Goal: Task Accomplishment & Management: Use online tool/utility

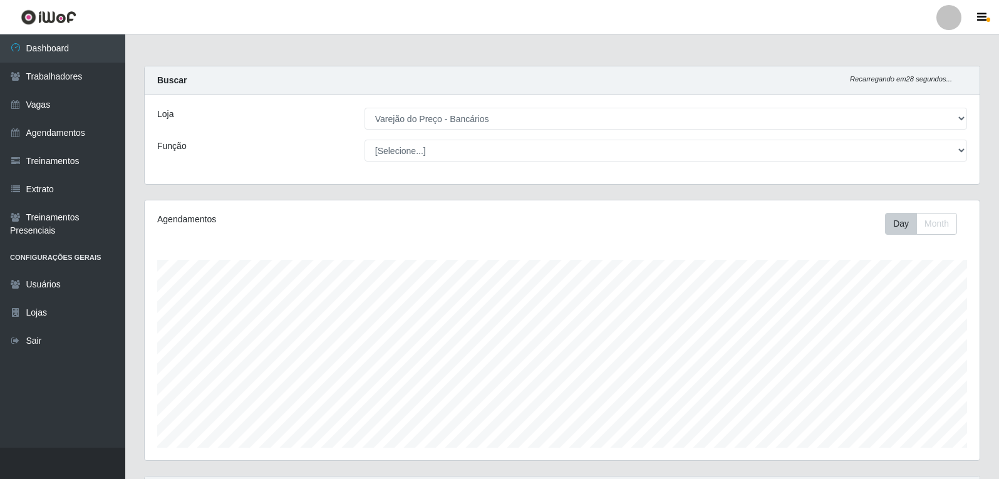
select select "157"
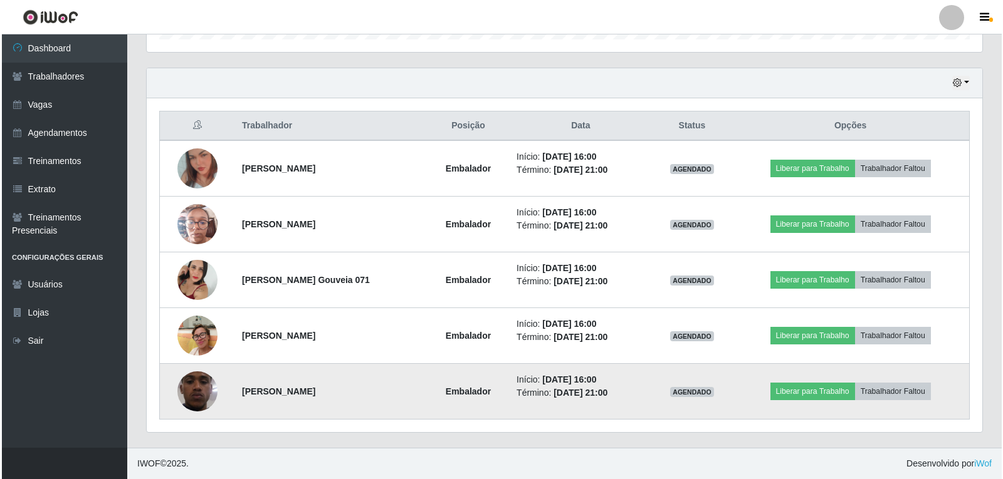
scroll to position [260, 835]
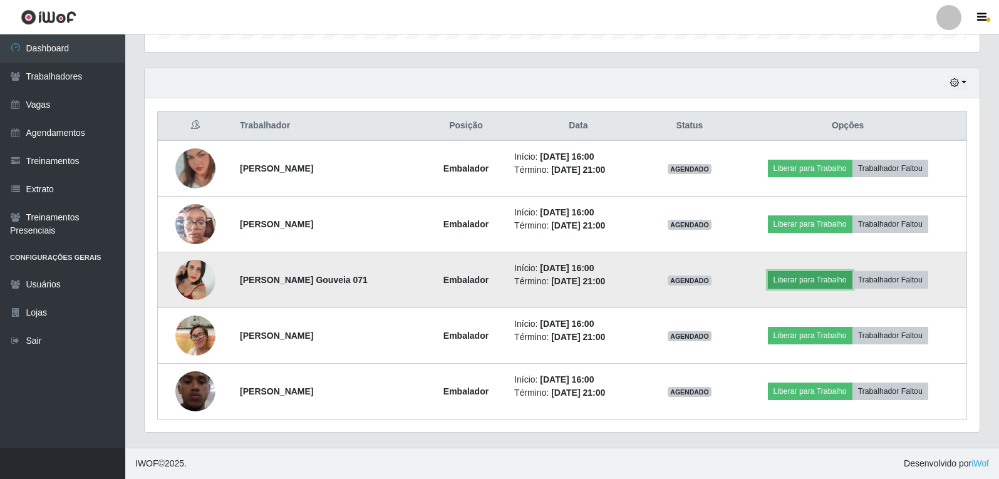
click at [842, 279] on button "Liberar para Trabalho" at bounding box center [810, 280] width 85 height 18
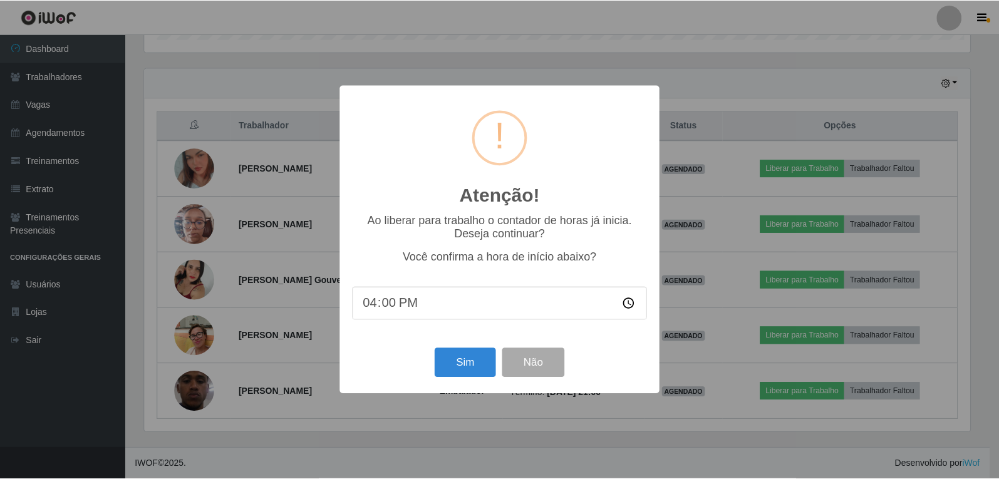
scroll to position [260, 829]
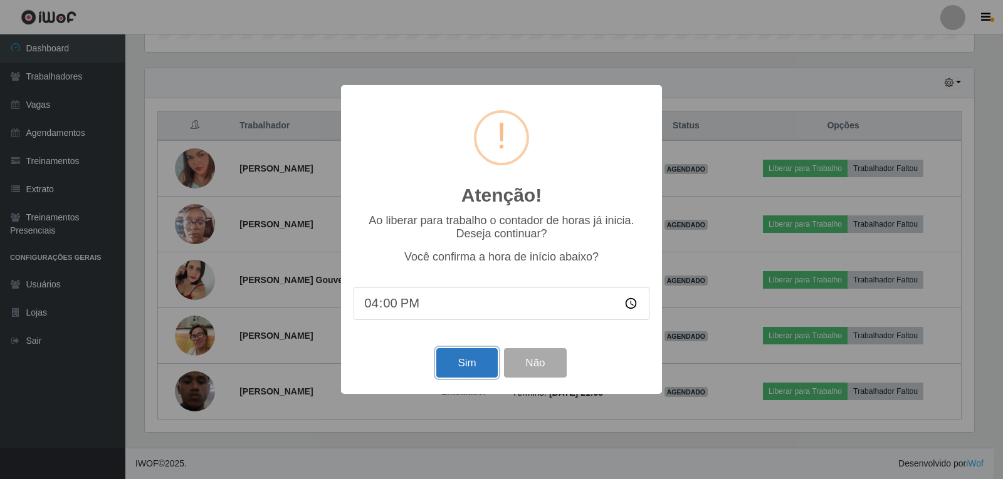
click at [447, 363] on button "Sim" at bounding box center [466, 362] width 61 height 29
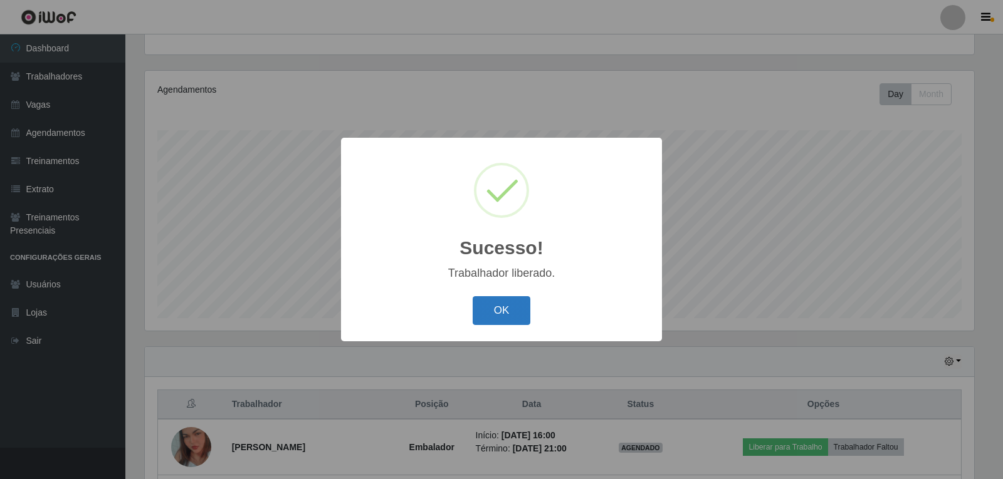
click at [481, 308] on button "OK" at bounding box center [501, 310] width 58 height 29
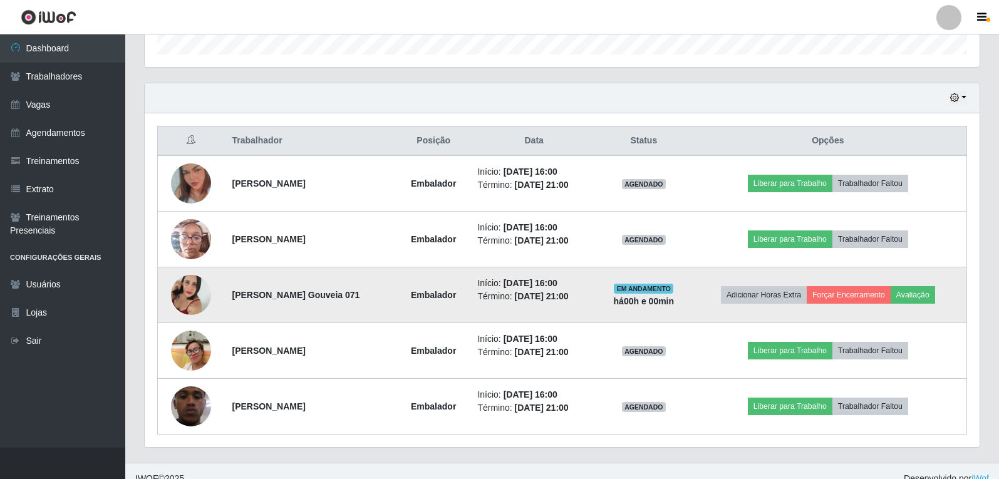
scroll to position [409, 0]
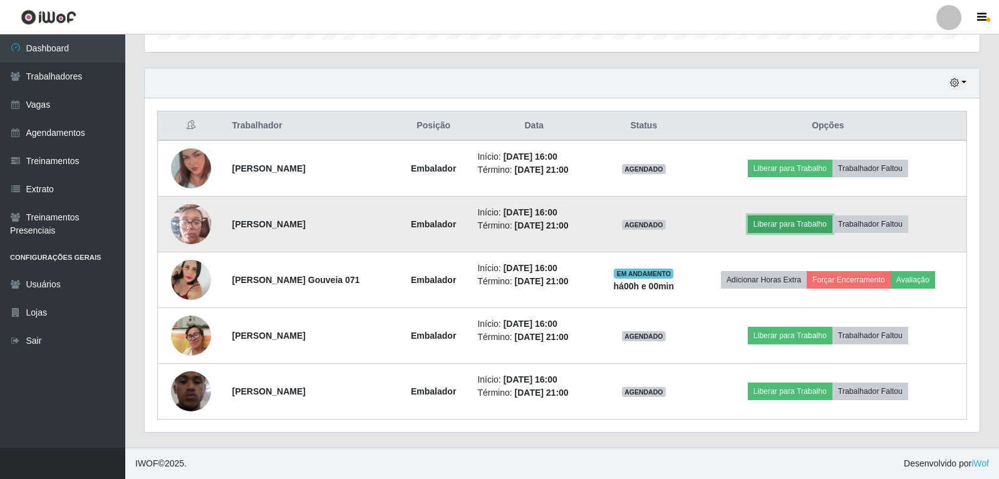
click at [796, 230] on button "Liberar para Trabalho" at bounding box center [790, 225] width 85 height 18
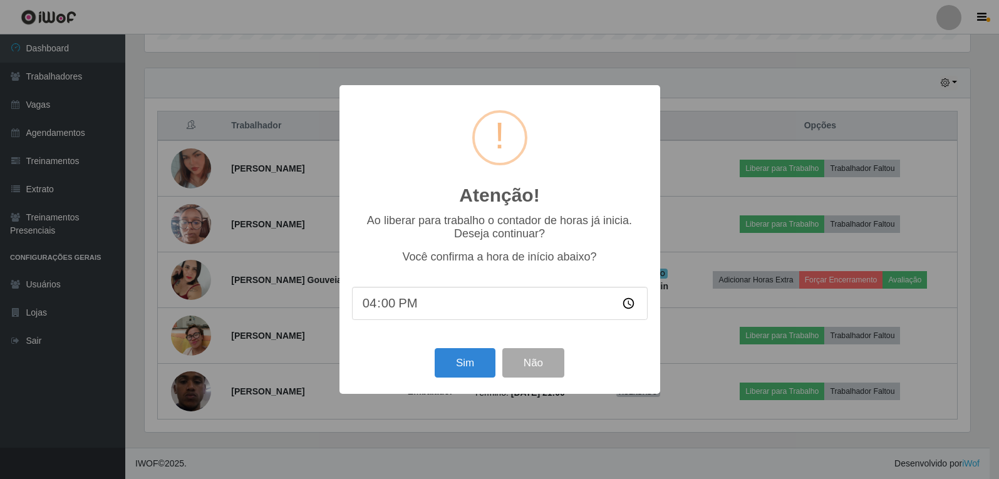
scroll to position [260, 829]
click at [451, 362] on button "Sim" at bounding box center [466, 362] width 61 height 29
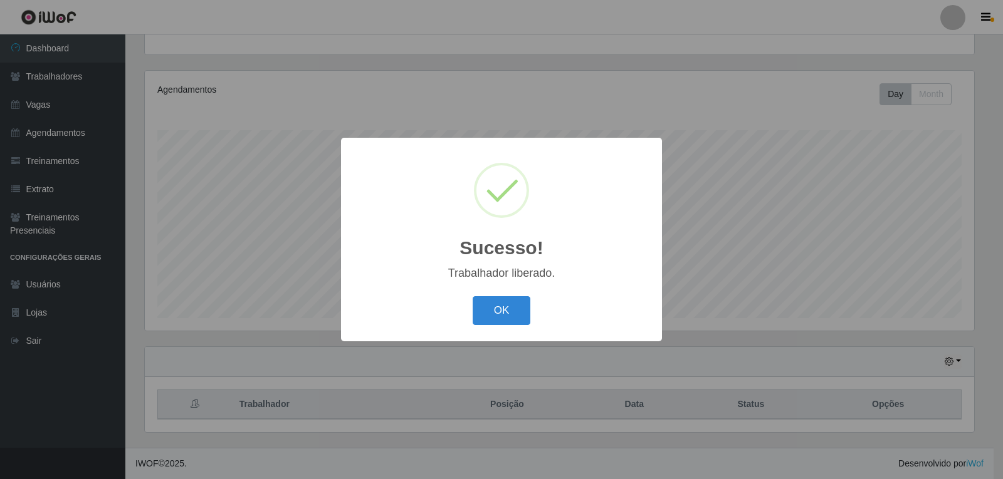
click at [484, 314] on button "OK" at bounding box center [501, 310] width 58 height 29
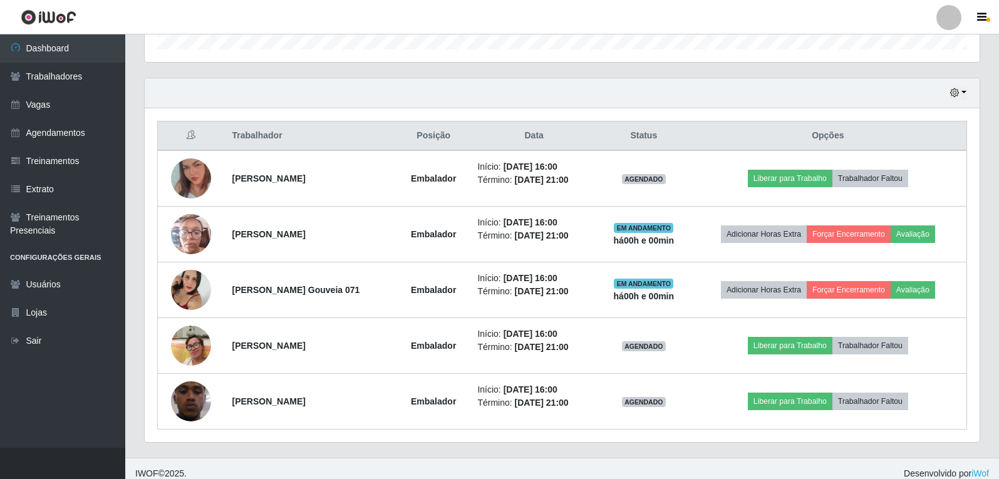
scroll to position [409, 0]
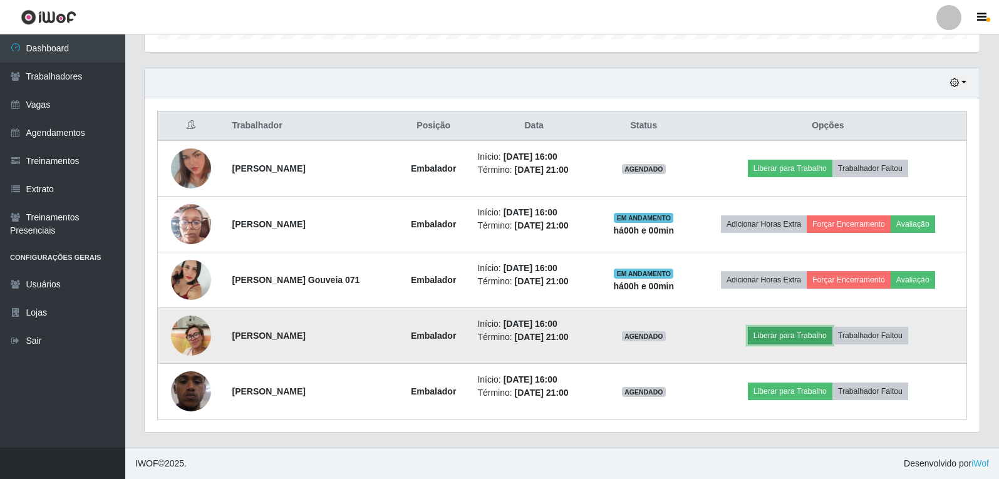
click at [788, 336] on button "Liberar para Trabalho" at bounding box center [790, 336] width 85 height 18
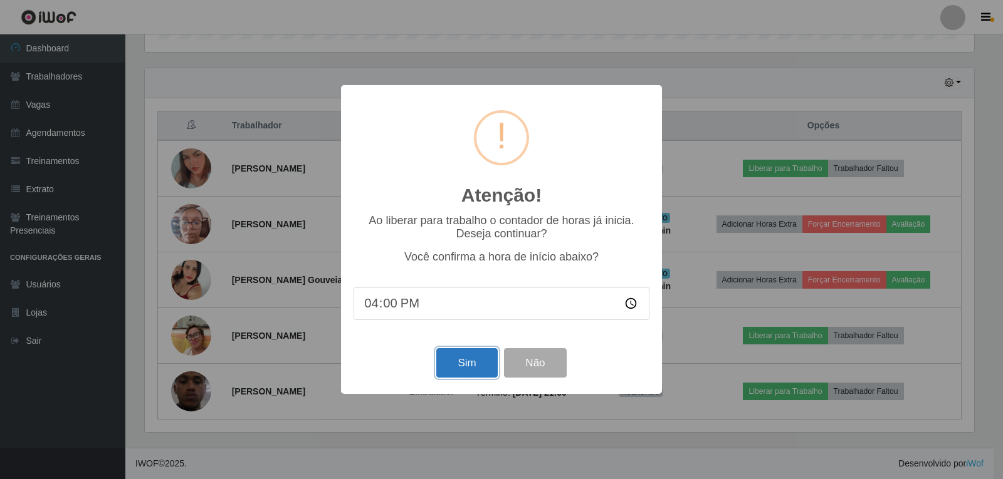
click at [472, 372] on button "Sim" at bounding box center [466, 362] width 61 height 29
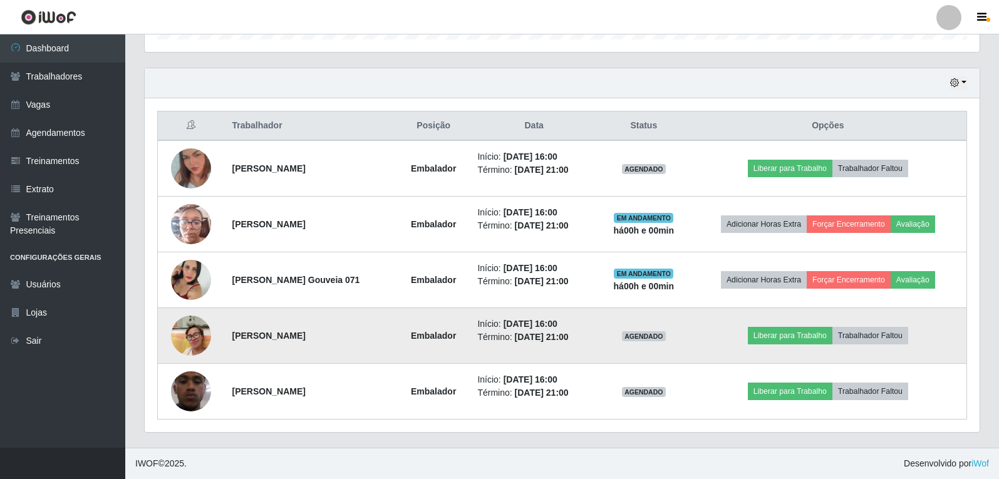
scroll to position [0, 0]
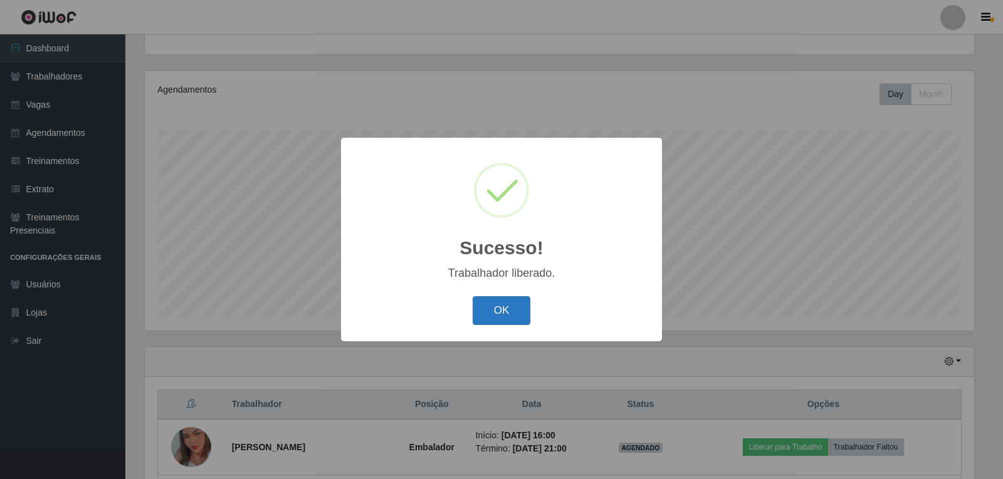
click at [493, 314] on button "OK" at bounding box center [501, 310] width 58 height 29
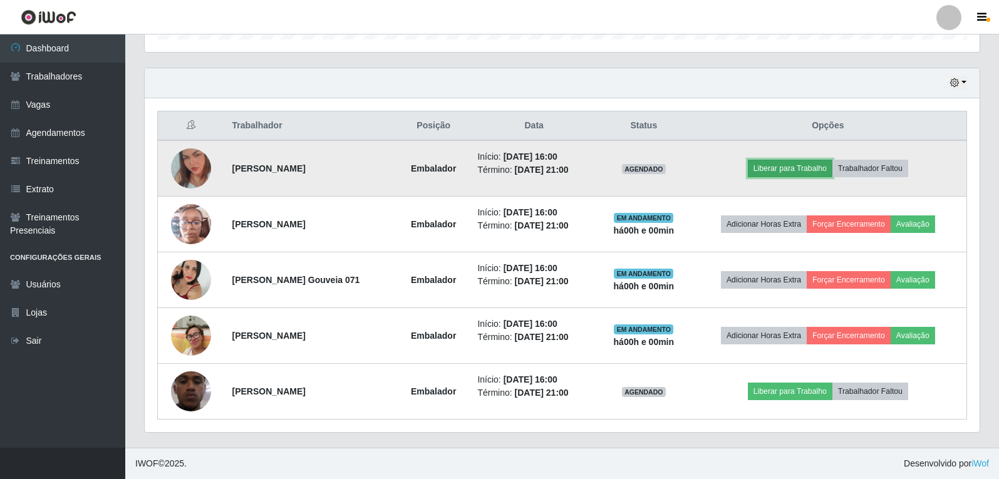
click at [771, 167] on button "Liberar para Trabalho" at bounding box center [790, 169] width 85 height 18
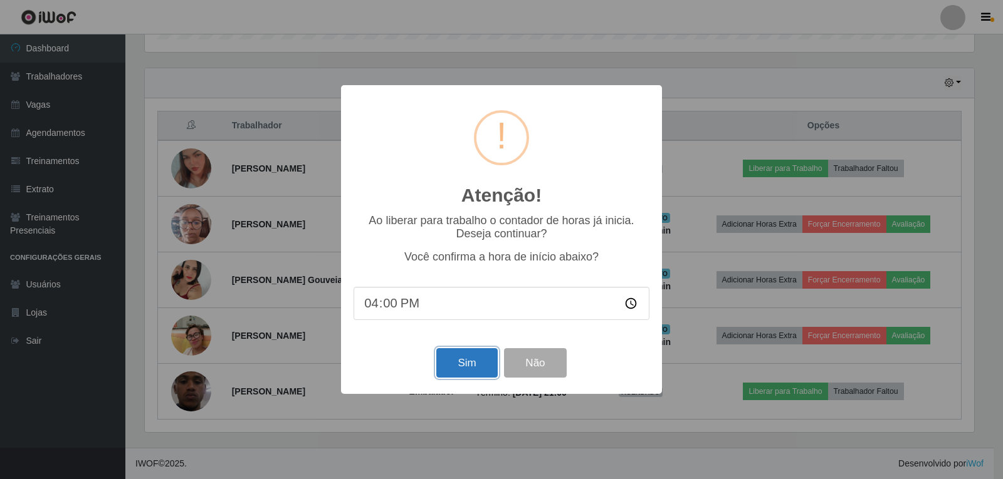
click at [477, 354] on button "Sim" at bounding box center [466, 362] width 61 height 29
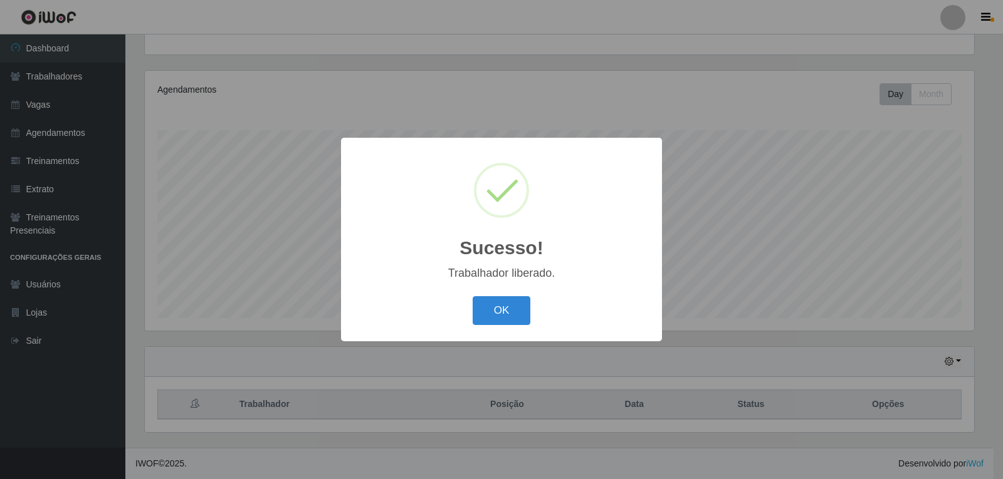
drag, startPoint x: 500, startPoint y: 331, endPoint x: 500, endPoint y: 320, distance: 11.3
click at [500, 331] on div "Sucesso! × Trabalhador liberado. OK Cancel" at bounding box center [501, 239] width 321 height 203
click at [501, 314] on button "OK" at bounding box center [501, 310] width 58 height 29
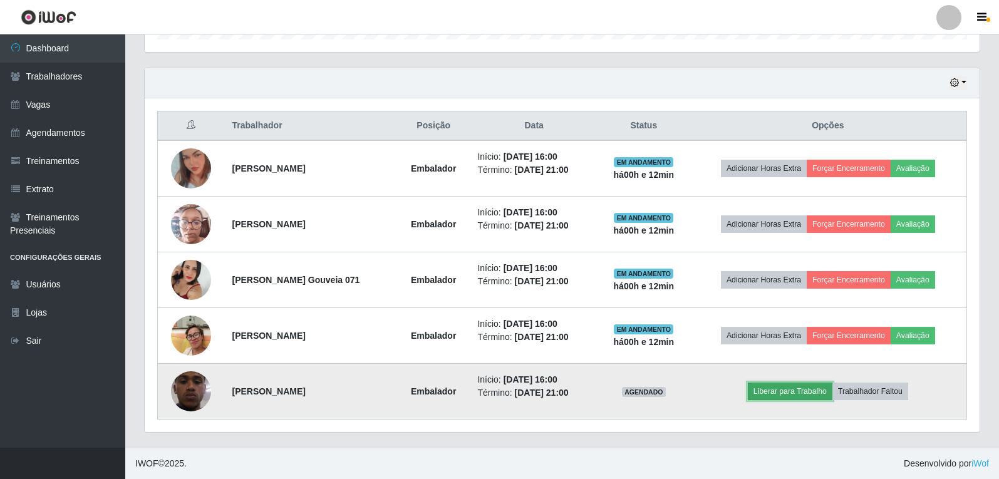
click at [791, 390] on button "Liberar para Trabalho" at bounding box center [790, 392] width 85 height 18
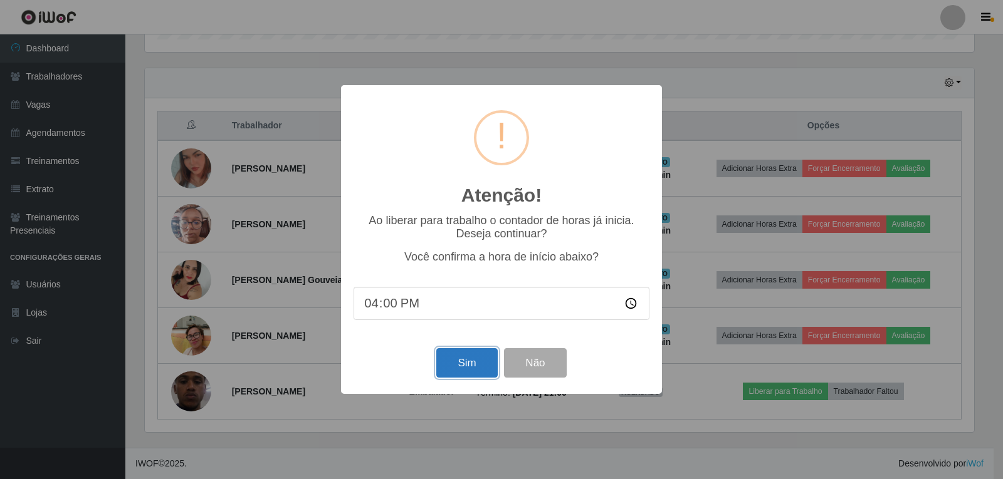
click at [471, 358] on button "Sim" at bounding box center [466, 362] width 61 height 29
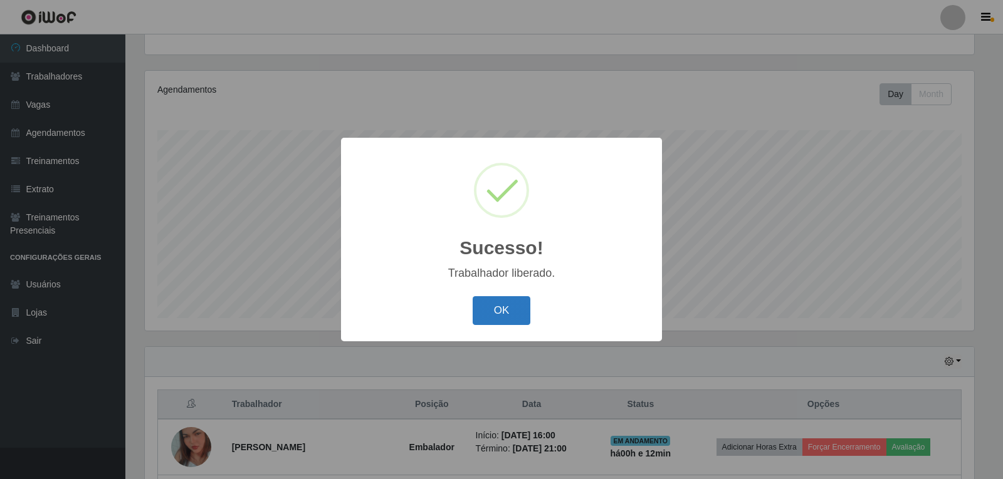
click at [504, 315] on button "OK" at bounding box center [501, 310] width 58 height 29
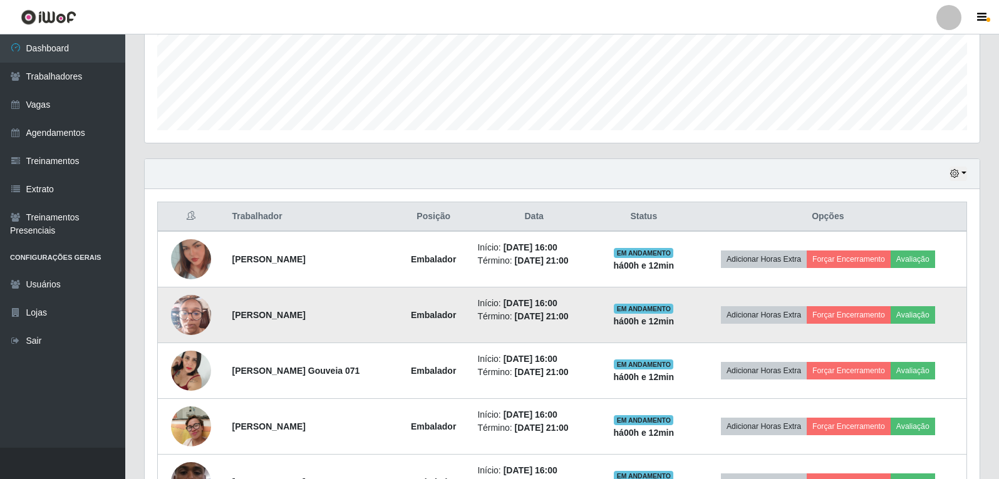
scroll to position [380, 0]
